Goal: Task Accomplishment & Management: Manage account settings

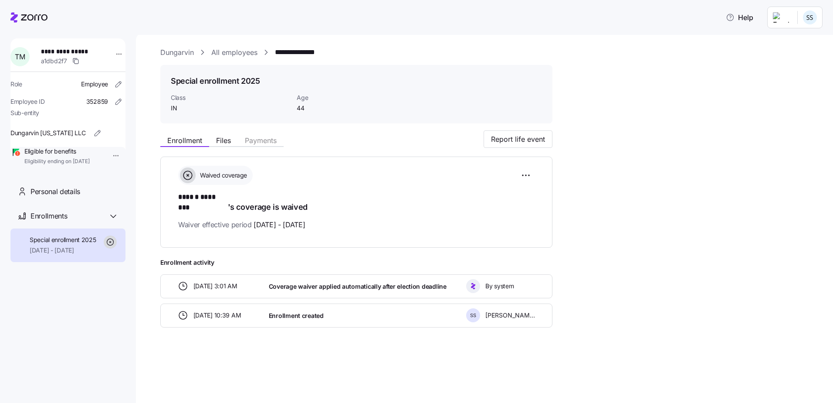
click at [243, 51] on link "All employees" at bounding box center [234, 52] width 46 height 11
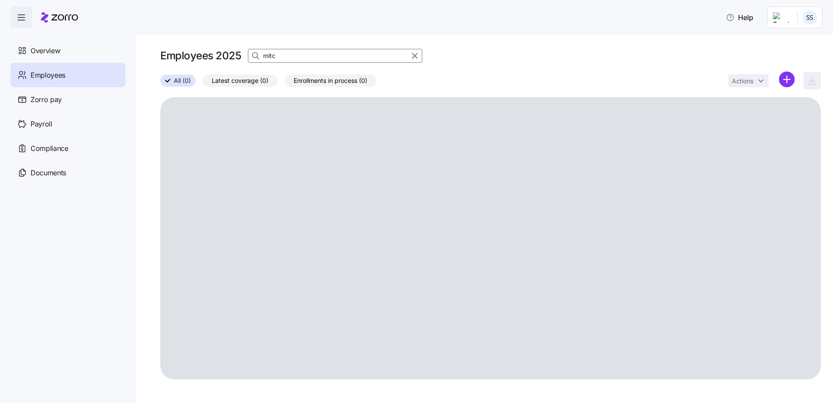
drag, startPoint x: 281, startPoint y: 54, endPoint x: -32, endPoint y: 54, distance: 313.6
click at [0, 54] on html "Help Overview Employees Zorro pay Payroll Compliance Documents Employees 2025 m…" at bounding box center [416, 198] width 833 height 397
click at [369, 58] on input at bounding box center [335, 56] width 174 height 14
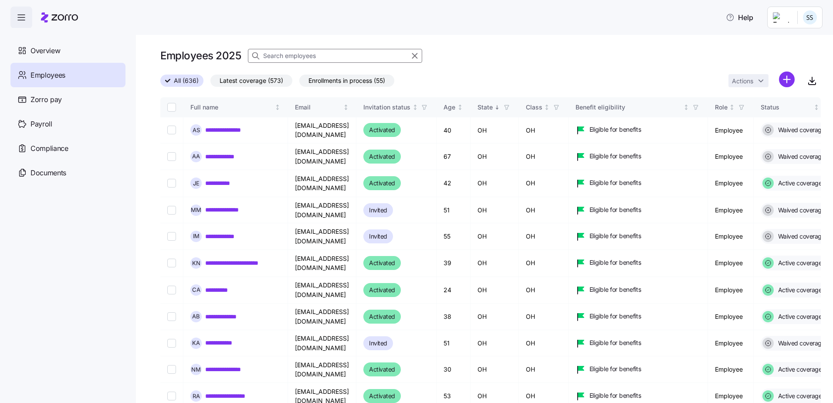
click at [359, 52] on input at bounding box center [335, 56] width 174 height 14
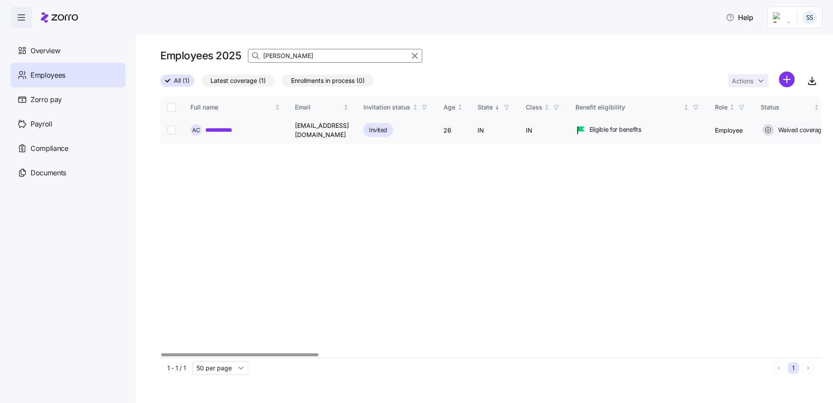
type input "[PERSON_NAME]"
click at [218, 126] on link "**********" at bounding box center [223, 129] width 37 height 9
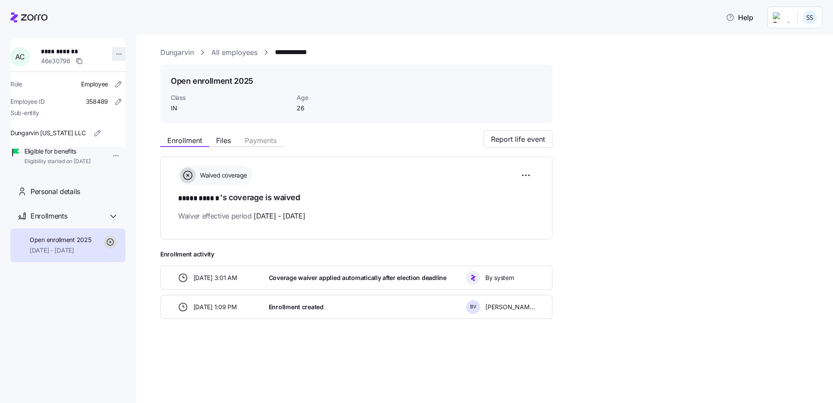
click at [117, 53] on html "**********" at bounding box center [416, 198] width 833 height 397
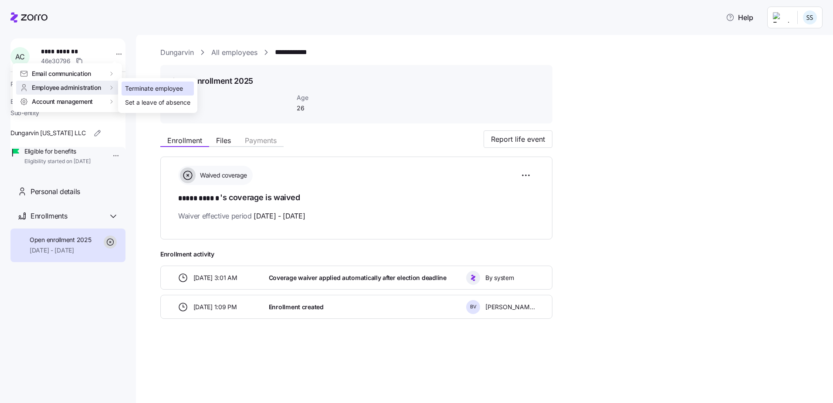
click at [129, 88] on div "Terminate employee" at bounding box center [154, 89] width 58 height 10
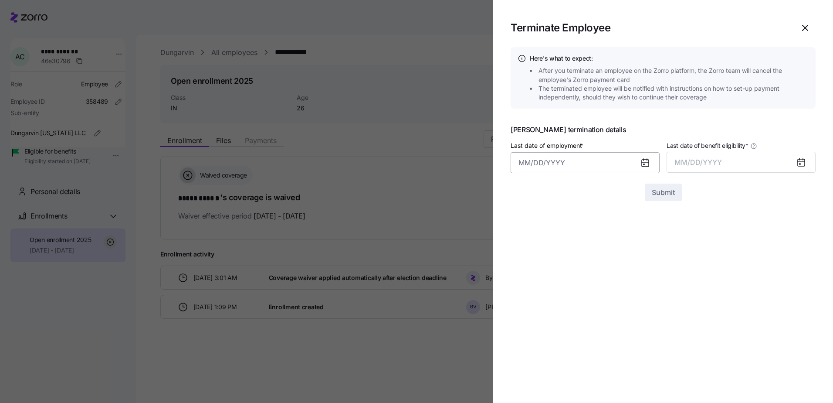
drag, startPoint x: 592, startPoint y: 148, endPoint x: 589, endPoint y: 156, distance: 8.1
click at [590, 151] on div "Last date of employment *" at bounding box center [585, 156] width 149 height 33
click at [589, 156] on input "Last date of employment *" at bounding box center [585, 162] width 149 height 21
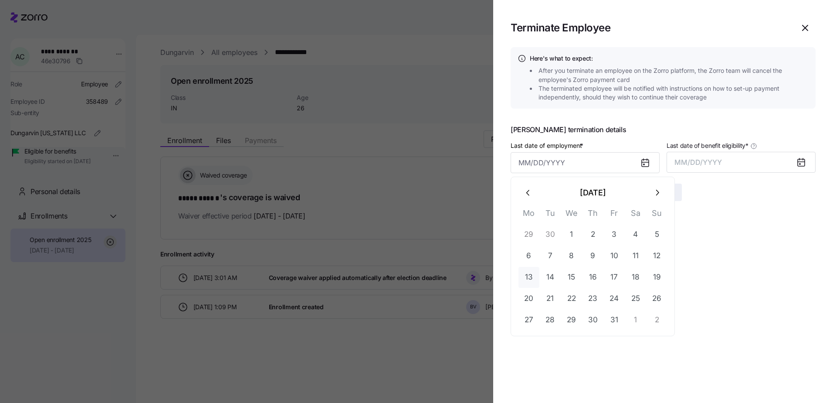
click at [537, 273] on button "13" at bounding box center [528, 277] width 21 height 21
type input "[DATE]"
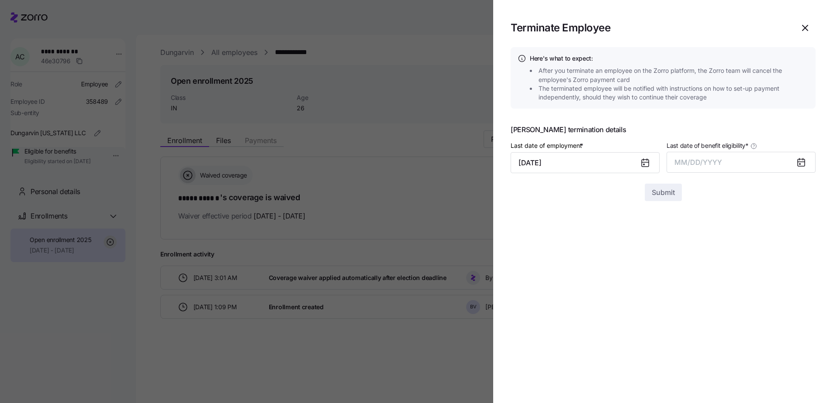
click at [708, 149] on span "Last date of benefit eligibility *" at bounding box center [708, 145] width 82 height 9
click at [708, 152] on button "MM/DD/YYYY" at bounding box center [741, 162] width 149 height 21
click at [709, 152] on button "MM/DD/YYYY" at bounding box center [741, 162] width 149 height 21
click at [683, 173] on div at bounding box center [663, 178] width 305 height 10
drag, startPoint x: 683, startPoint y: 160, endPoint x: 686, endPoint y: 238, distance: 78.5
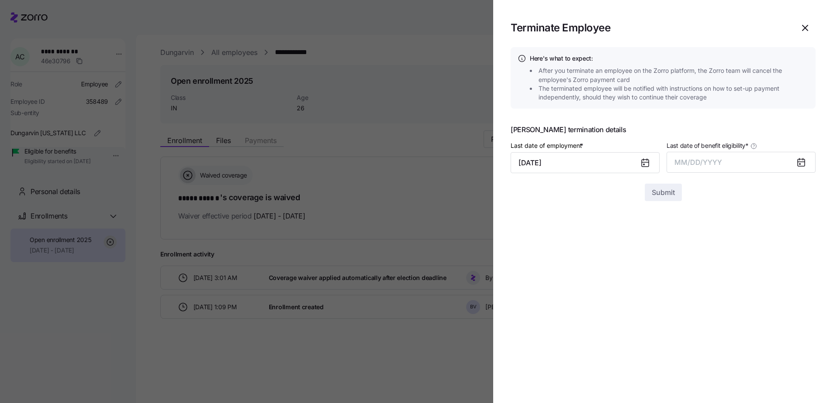
click at [686, 238] on section "Terminate Employee Here's what to expect: After you terminate an employee on th…" at bounding box center [663, 201] width 340 height 403
click at [687, 163] on span "MM/DD/YYYY" at bounding box center [697, 162] width 47 height 9
click at [694, 281] on button "Oct" at bounding box center [699, 281] width 50 height 21
click at [659, 193] on span "Submit" at bounding box center [663, 192] width 23 height 10
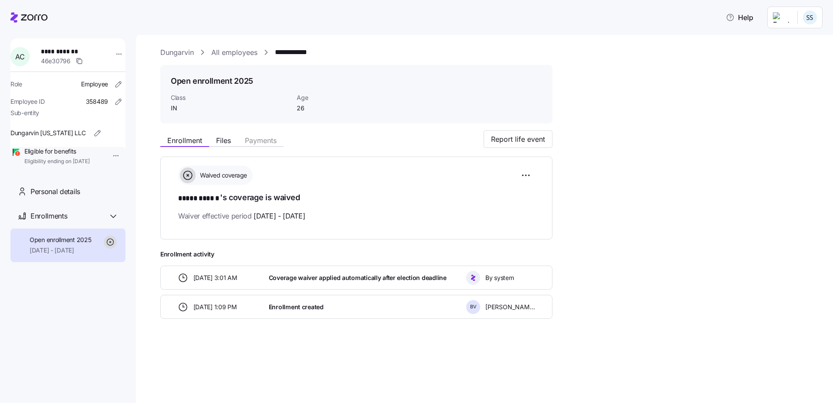
click at [223, 50] on link "All employees" at bounding box center [234, 52] width 46 height 11
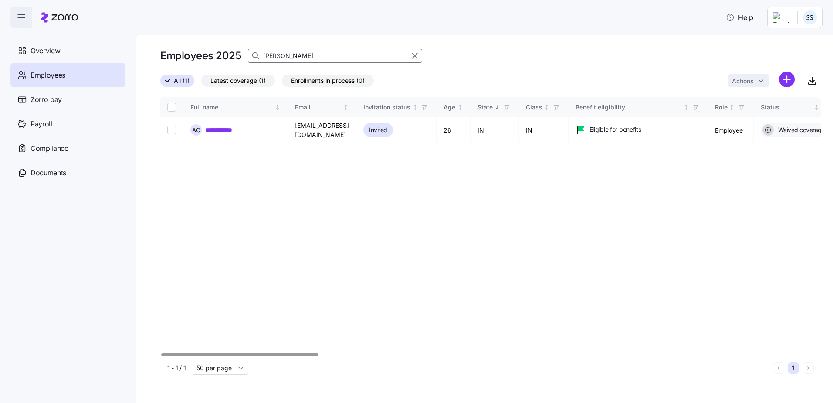
drag, startPoint x: 297, startPoint y: 54, endPoint x: 2, endPoint y: 27, distance: 295.7
click at [41, 30] on div "**********" at bounding box center [416, 198] width 833 height 397
type input "e"
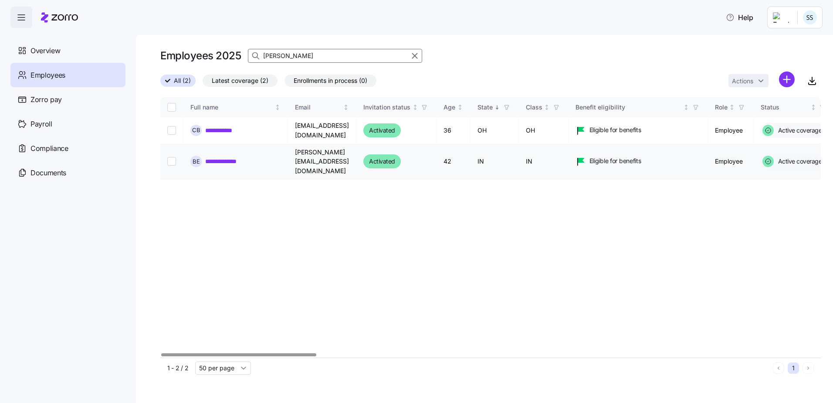
type input "[PERSON_NAME]"
drag, startPoint x: 244, startPoint y: 154, endPoint x: 379, endPoint y: 183, distance: 138.0
click at [244, 157] on link "**********" at bounding box center [229, 161] width 49 height 9
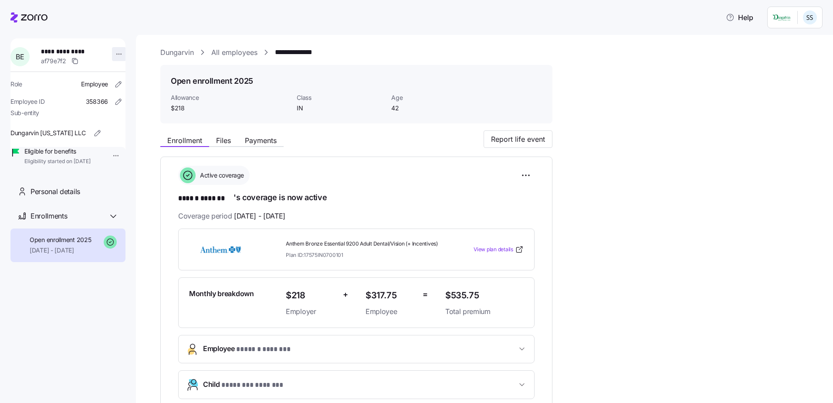
click at [116, 52] on html "**********" at bounding box center [416, 198] width 833 height 397
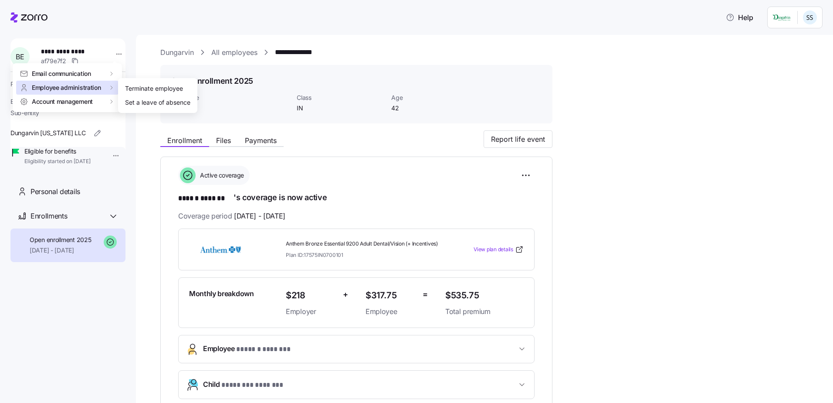
click at [137, 89] on div "Terminate employee" at bounding box center [154, 89] width 58 height 10
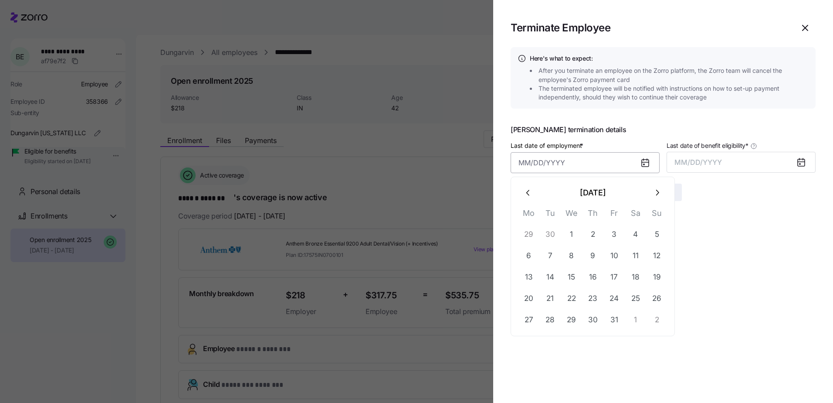
click at [561, 157] on input "Last date of employment *" at bounding box center [585, 162] width 149 height 21
click at [539, 169] on input "Last date of employment *" at bounding box center [585, 162] width 149 height 21
click at [613, 258] on button "10" at bounding box center [614, 255] width 21 height 21
type input "[DATE]"
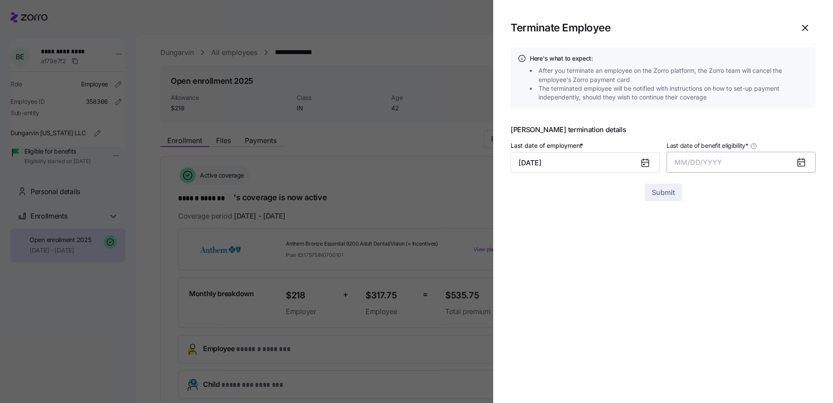
click at [682, 163] on span "MM/DD/YYYY" at bounding box center [697, 162] width 47 height 9
click at [704, 282] on button "Oct" at bounding box center [699, 281] width 50 height 21
click at [669, 196] on button "Submit" at bounding box center [663, 191] width 37 height 17
